Goal: Transaction & Acquisition: Obtain resource

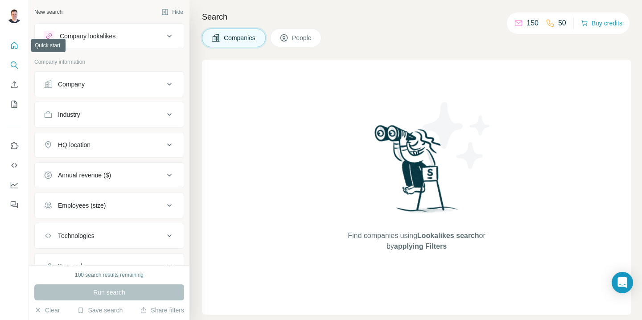
click at [17, 46] on icon "Quick start" at bounding box center [14, 45] width 9 height 9
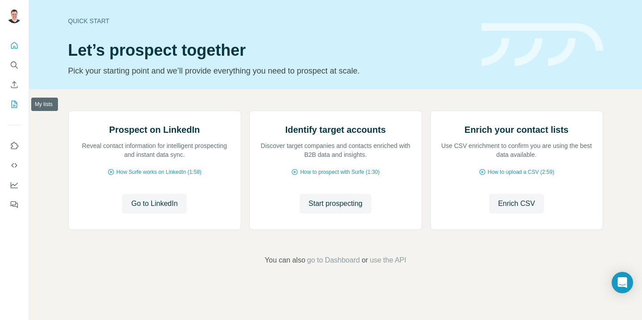
click at [14, 107] on icon "My lists" at bounding box center [14, 104] width 9 height 9
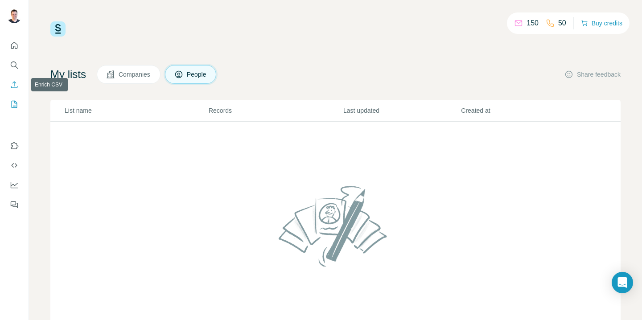
click at [14, 81] on icon "Enrich CSV" at bounding box center [14, 84] width 9 height 9
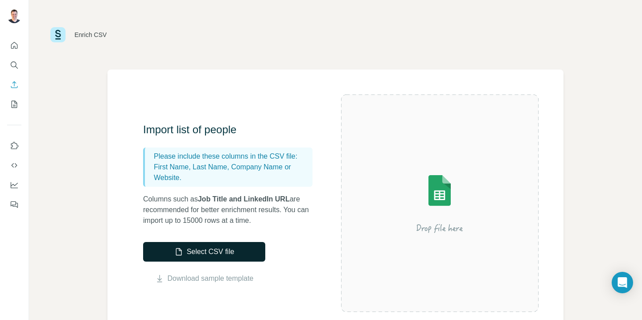
click at [254, 255] on button "Select CSV file" at bounding box center [204, 252] width 122 height 20
click at [230, 279] on link "Download sample template" at bounding box center [211, 278] width 86 height 11
click at [257, 250] on button "Select CSV file" at bounding box center [204, 252] width 122 height 20
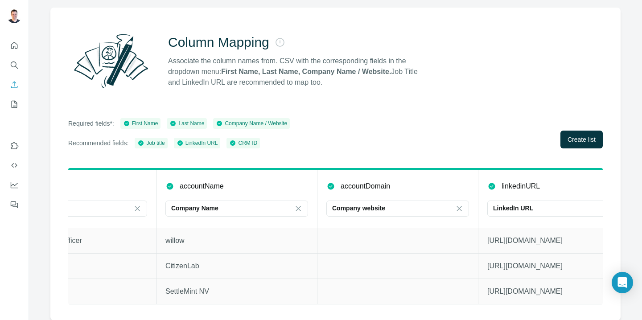
scroll to position [0, 593]
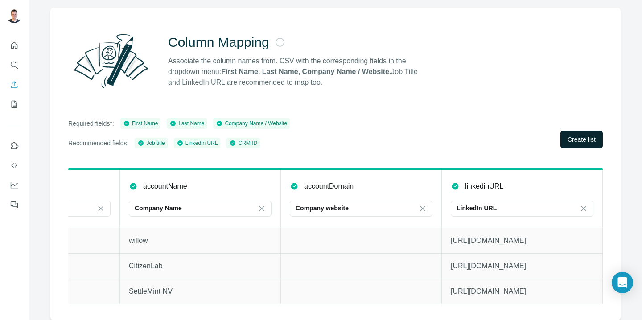
click at [571, 140] on span "Create list" at bounding box center [582, 139] width 28 height 9
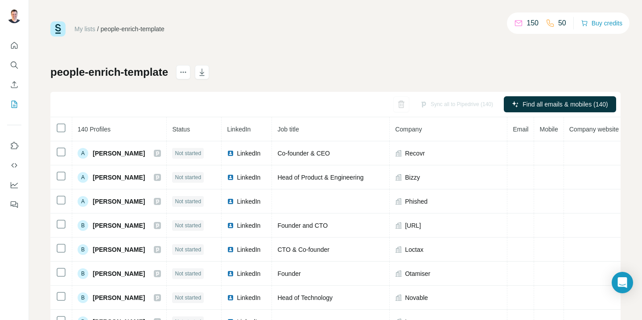
click at [166, 70] on h1 "people-enrich-template" at bounding box center [109, 72] width 118 height 14
click at [167, 71] on h1 "people-enrich-template" at bounding box center [109, 72] width 118 height 14
click at [188, 72] on icon "actions" at bounding box center [183, 72] width 9 height 9
click at [82, 29] on link "My lists" at bounding box center [84, 28] width 21 height 7
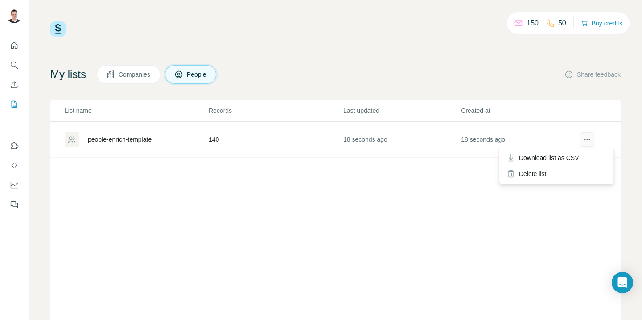
click at [587, 141] on icon "actions" at bounding box center [587, 139] width 9 height 9
click at [303, 184] on div "List name Records Last updated Created at people-enrich-template 140 21 seconds…" at bounding box center [335, 220] width 571 height 241
click at [150, 141] on div "people-enrich-template" at bounding box center [120, 139] width 64 height 9
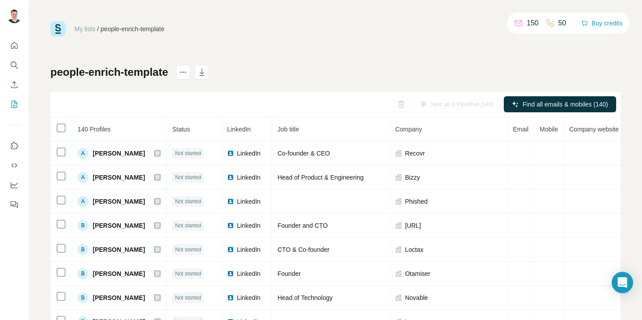
click at [161, 71] on h1 "people-enrich-template" at bounding box center [109, 72] width 118 height 14
click at [161, 74] on h1 "people-enrich-template" at bounding box center [109, 72] width 118 height 14
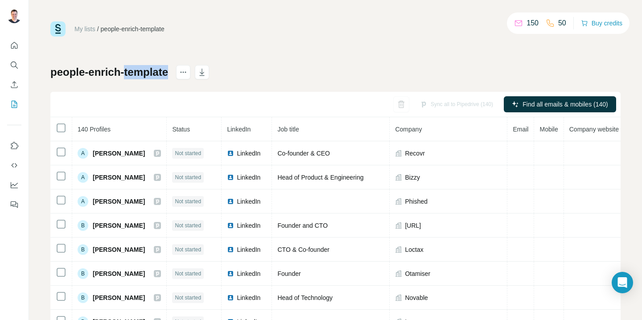
click at [161, 74] on h1 "people-enrich-template" at bounding box center [109, 72] width 118 height 14
click at [311, 66] on div "people-enrich-template Sync all to Pipedrive (140) Find all emails & mobiles (1…" at bounding box center [335, 209] width 571 height 288
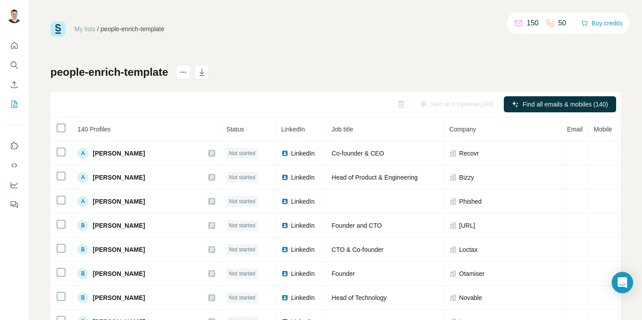
click at [315, 74] on div "people-enrich-template Sync all to Pipedrive (140) Find all emails & mobiles (1…" at bounding box center [335, 209] width 571 height 288
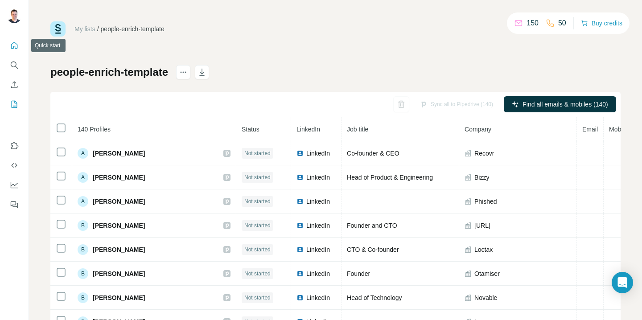
click at [14, 45] on icon "Quick start" at bounding box center [14, 45] width 9 height 9
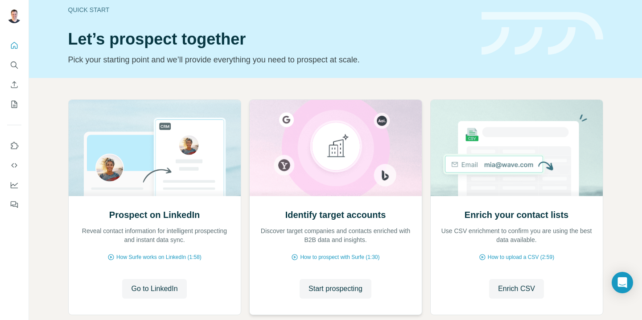
scroll to position [63, 0]
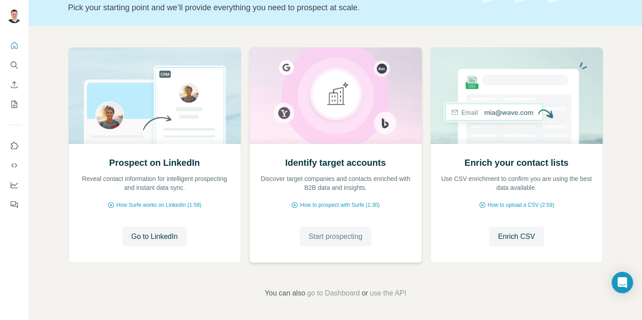
click at [340, 239] on span "Start prospecting" at bounding box center [336, 237] width 54 height 11
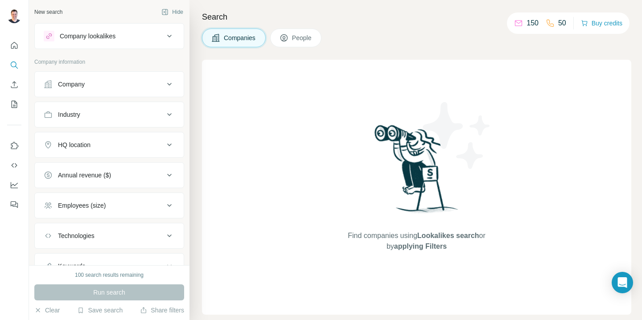
click at [172, 39] on icon at bounding box center [169, 36] width 11 height 11
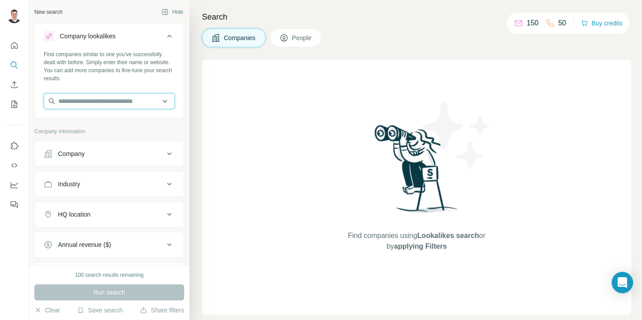
click at [153, 100] on input "text" at bounding box center [109, 101] width 131 height 16
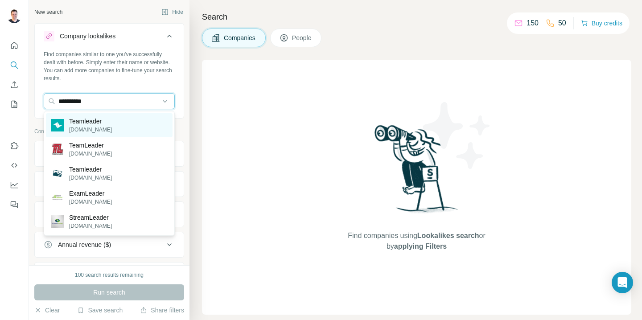
type input "**********"
click at [147, 121] on div "Teamleader [DOMAIN_NAME]" at bounding box center [109, 125] width 127 height 24
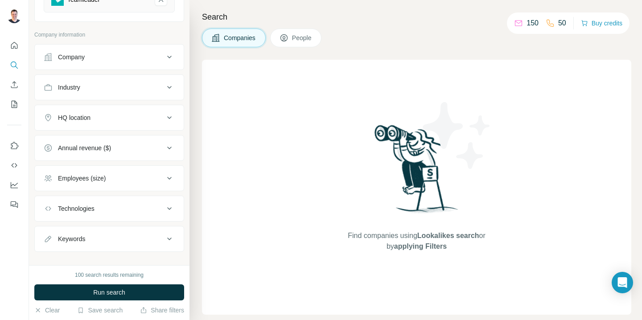
scroll to position [143, 0]
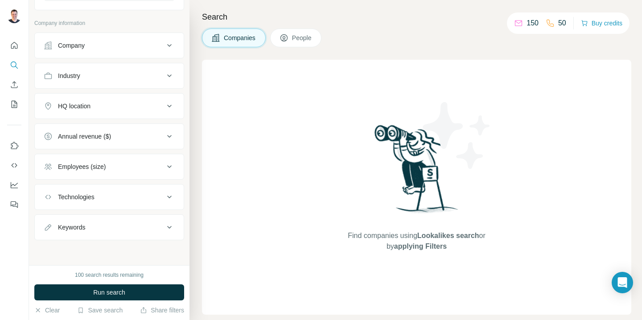
click at [151, 192] on button "Technologies" at bounding box center [109, 196] width 149 height 21
click at [151, 192] on button "Technologies" at bounding box center [109, 198] width 149 height 25
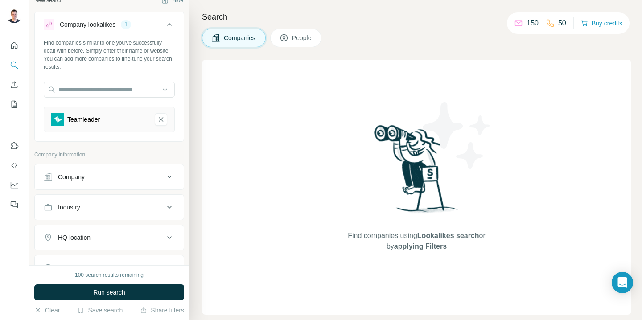
scroll to position [0, 0]
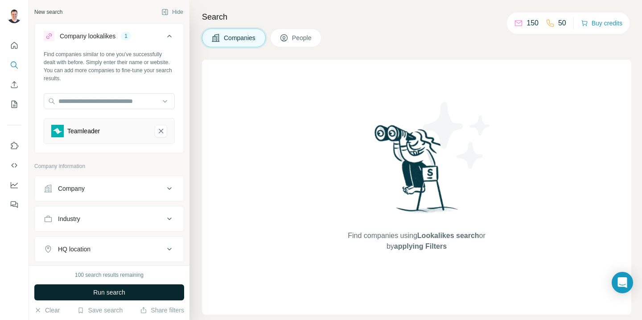
click at [147, 291] on button "Run search" at bounding box center [109, 293] width 150 height 16
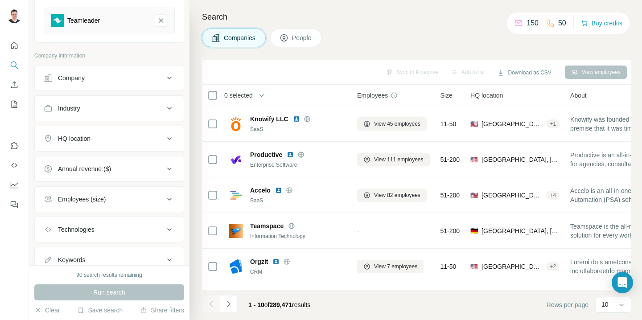
scroll to position [143, 0]
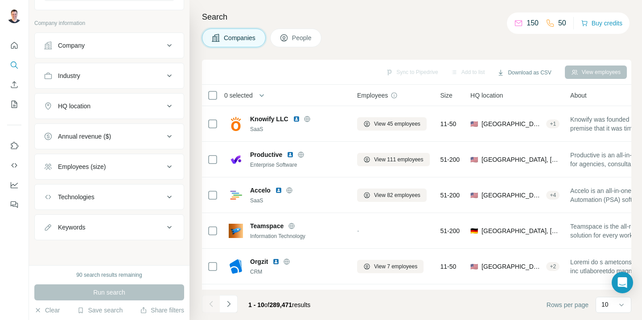
click at [157, 74] on div "Industry" at bounding box center [104, 75] width 120 height 9
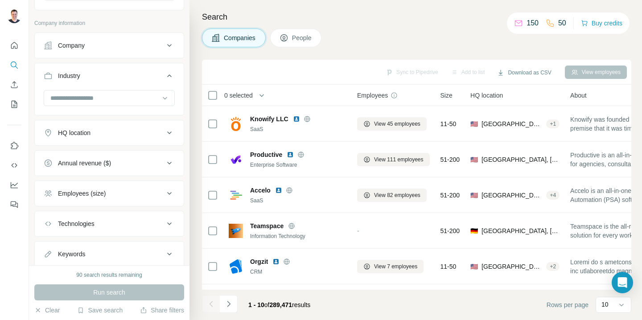
click at [157, 74] on div "Industry" at bounding box center [104, 75] width 120 height 9
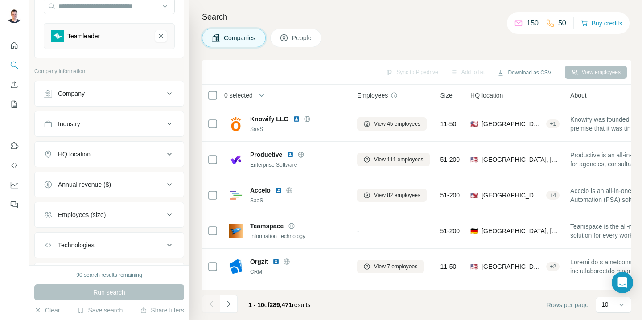
scroll to position [95, 0]
click at [170, 99] on icon at bounding box center [169, 94] width 11 height 11
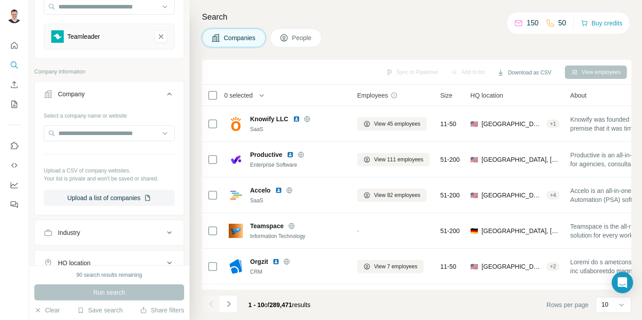
click at [170, 99] on icon at bounding box center [169, 94] width 11 height 11
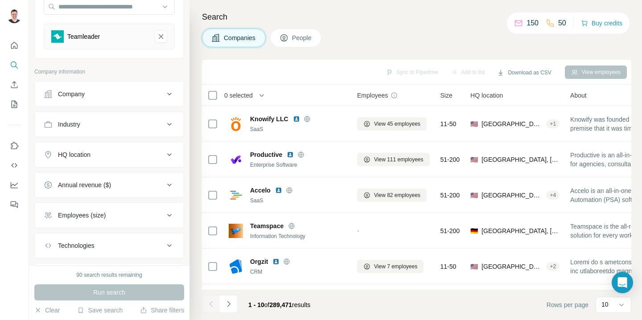
click at [170, 123] on icon at bounding box center [169, 124] width 11 height 11
click at [170, 123] on icon at bounding box center [169, 124] width 4 height 3
click at [170, 123] on icon at bounding box center [169, 124] width 11 height 11
click at [142, 143] on input at bounding box center [105, 147] width 110 height 10
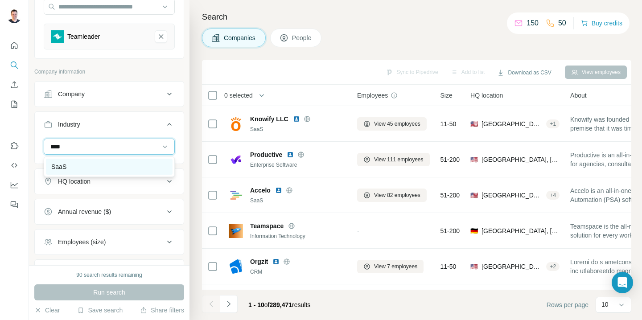
type input "****"
click at [144, 164] on div "SaaS" at bounding box center [109, 166] width 116 height 9
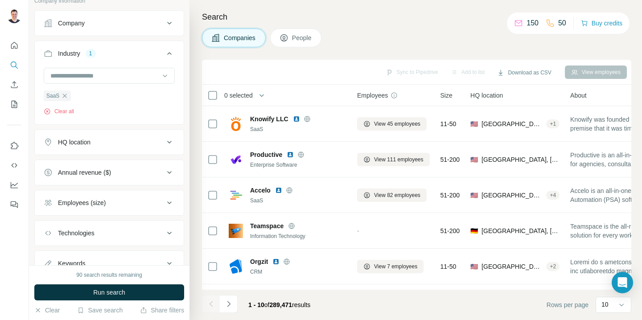
scroll to position [170, 0]
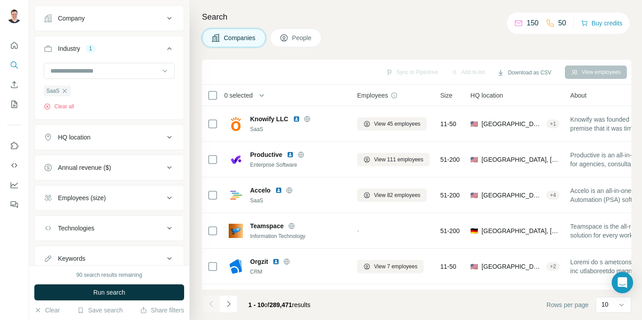
click at [143, 137] on div "HQ location" at bounding box center [104, 137] width 120 height 9
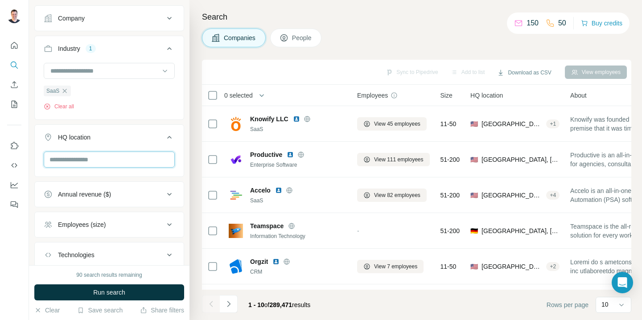
click at [143, 159] on input "text" at bounding box center [109, 160] width 131 height 16
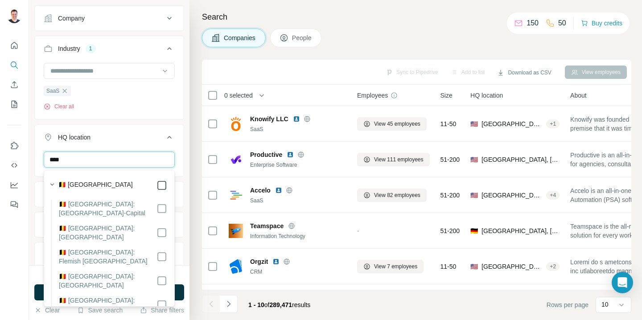
type input "****"
click at [194, 50] on div "Search Companies People Sync to Pipedrive Add to list Download as CSV View empl…" at bounding box center [416, 160] width 453 height 320
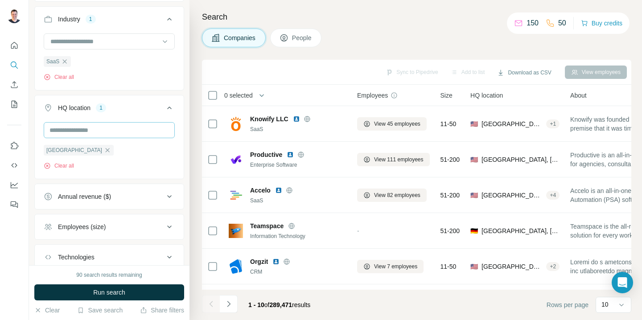
scroll to position [206, 0]
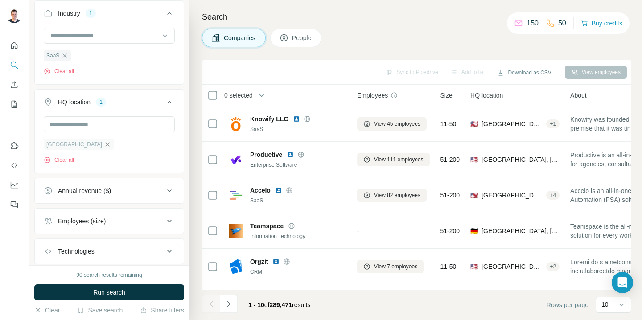
click at [104, 147] on icon "button" at bounding box center [107, 144] width 7 height 7
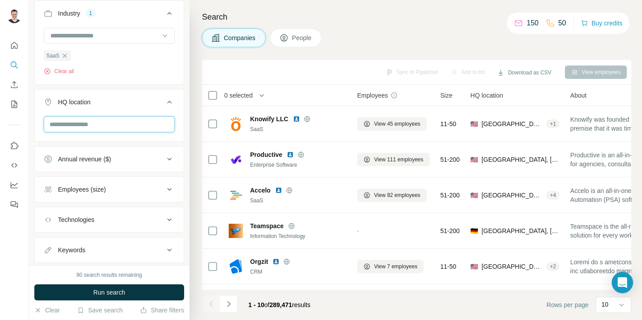
click at [145, 126] on input "text" at bounding box center [109, 124] width 131 height 16
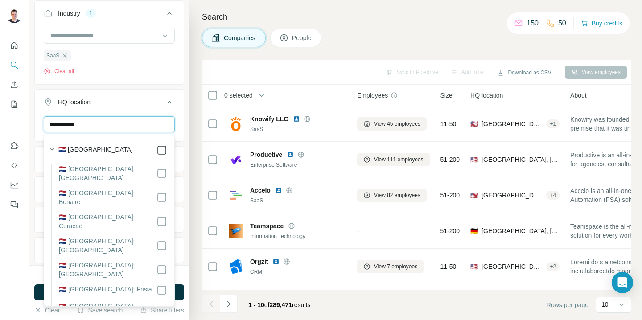
type input "**********"
click at [197, 58] on div "Search Companies People Sync to Pipedrive Add to list Download as CSV View empl…" at bounding box center [416, 160] width 453 height 320
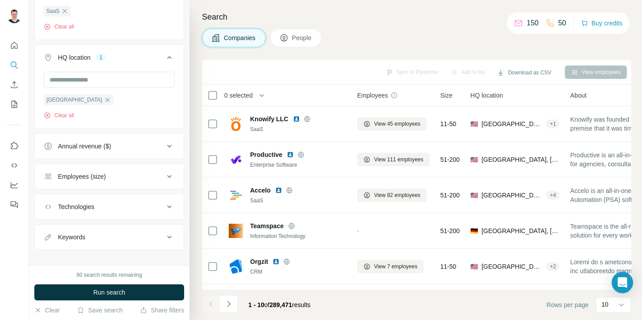
scroll to position [261, 0]
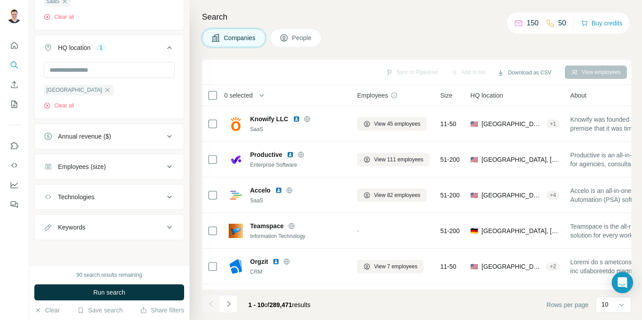
click at [170, 195] on icon at bounding box center [169, 197] width 11 height 11
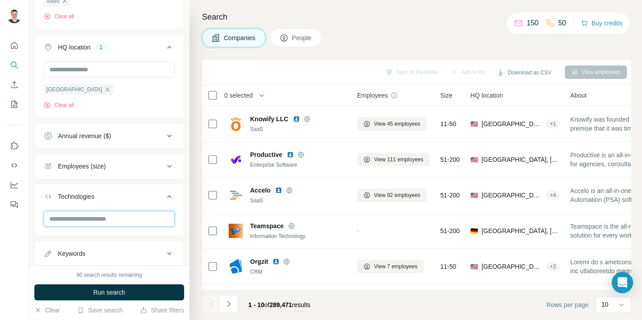
click at [141, 218] on input "text" at bounding box center [109, 219] width 131 height 16
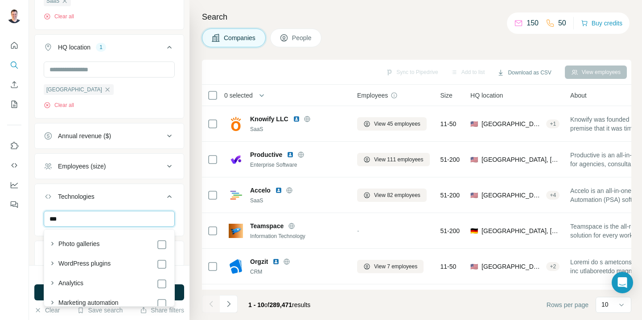
type input "****"
click at [142, 222] on input "****" at bounding box center [109, 219] width 131 height 16
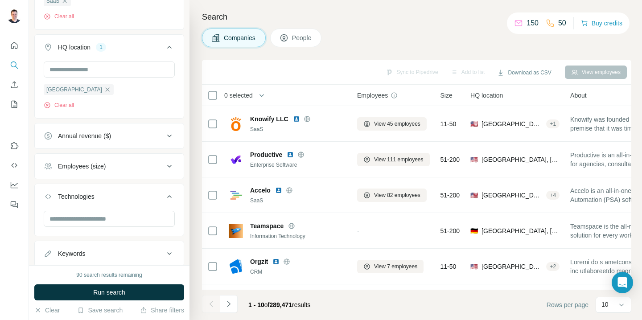
click at [169, 196] on icon at bounding box center [169, 196] width 4 height 3
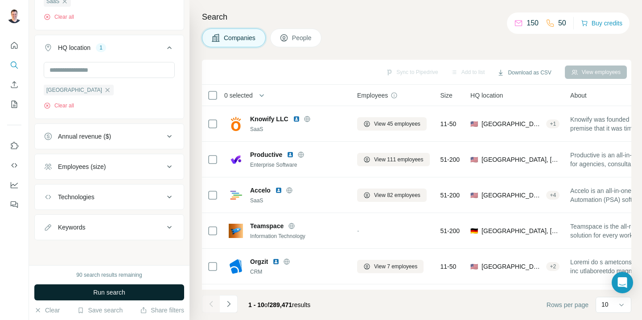
click at [150, 291] on button "Run search" at bounding box center [109, 293] width 150 height 16
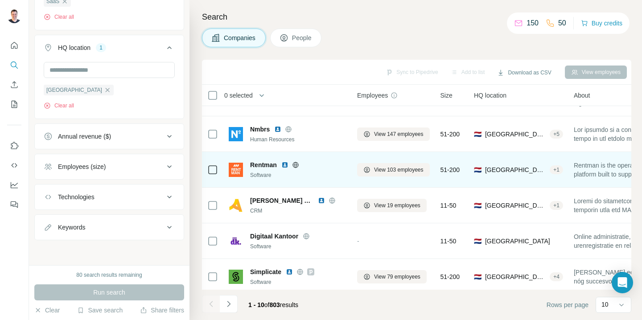
scroll to position [173, 0]
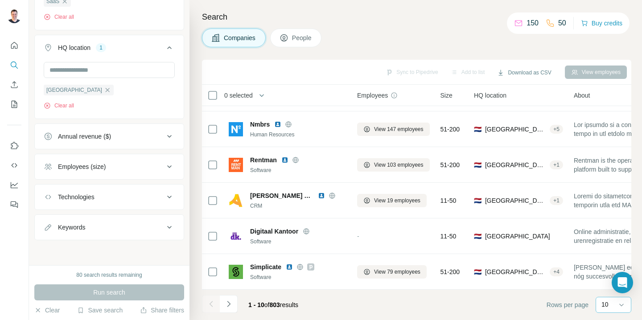
click at [611, 298] on div "10" at bounding box center [613, 305] width 22 height 15
click at [605, 235] on p "60" at bounding box center [607, 236] width 7 height 9
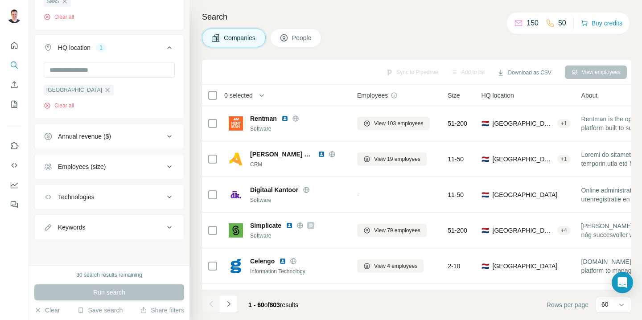
scroll to position [218, 0]
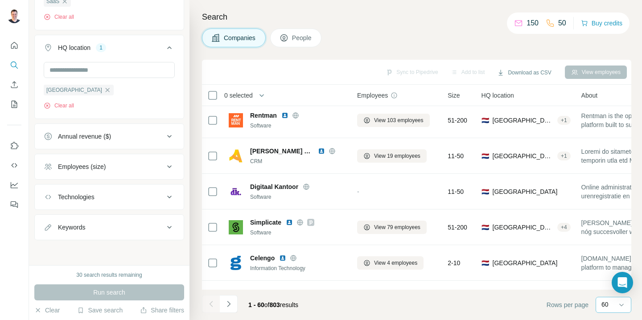
click at [611, 306] on div "60" at bounding box center [613, 304] width 22 height 9
click at [491, 302] on footer "1 - 60 of 803 results Rows per page 60" at bounding box center [417, 305] width 430 height 30
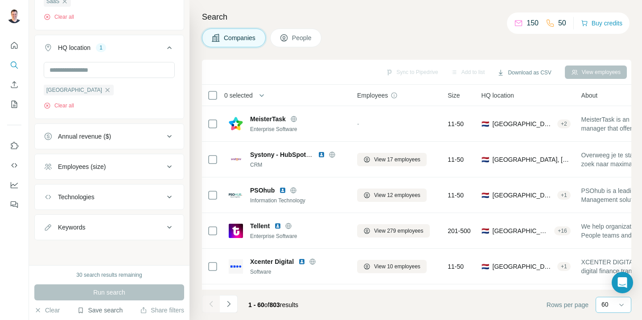
click at [113, 309] on button "Save search" at bounding box center [100, 310] width 46 height 9
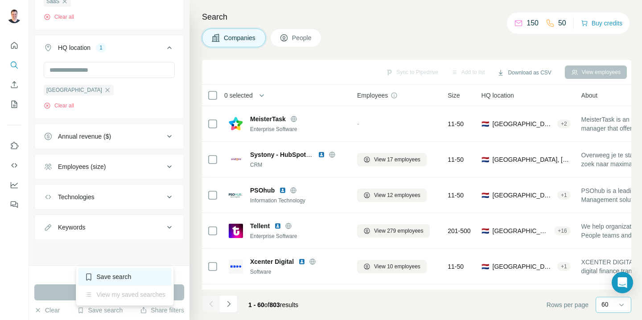
click at [167, 273] on div "Save search" at bounding box center [125, 277] width 94 height 18
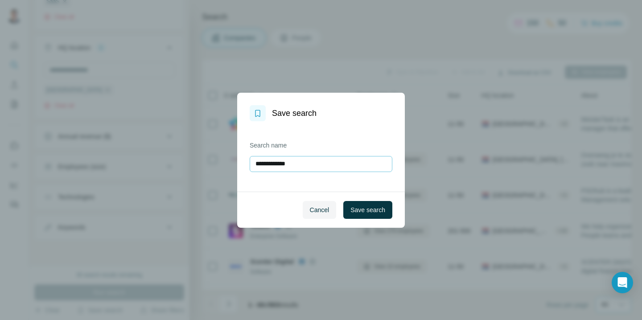
click at [329, 163] on input "**********" at bounding box center [321, 164] width 143 height 16
type input "*"
type input "**********"
click at [366, 207] on span "Save search" at bounding box center [368, 210] width 35 height 9
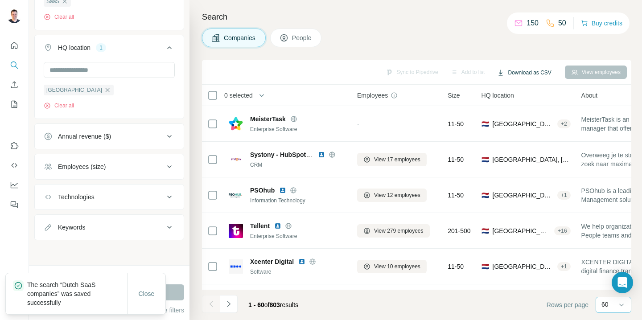
click at [512, 75] on button "Download as CSV" at bounding box center [524, 72] width 66 height 13
click at [519, 88] on div "Only current page (60)" at bounding box center [529, 91] width 83 height 16
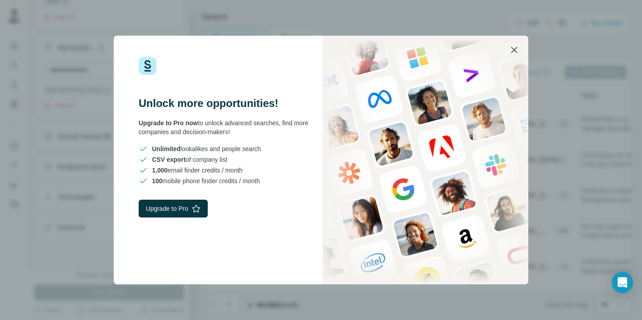
click at [514, 48] on icon "button" at bounding box center [514, 50] width 11 height 11
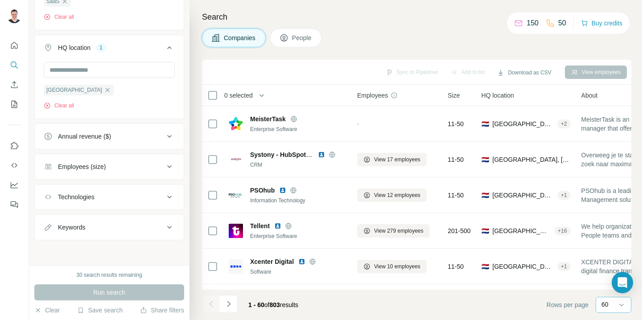
click at [371, 45] on div "Companies People" at bounding box center [417, 38] width 430 height 19
